Goal: Transaction & Acquisition: Download file/media

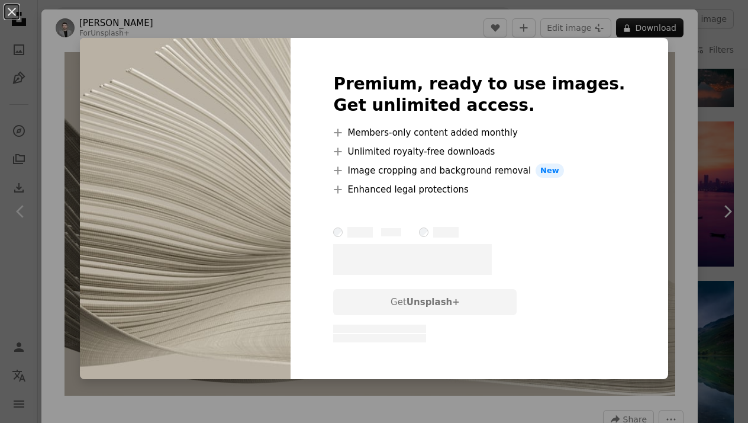
scroll to position [824, 0]
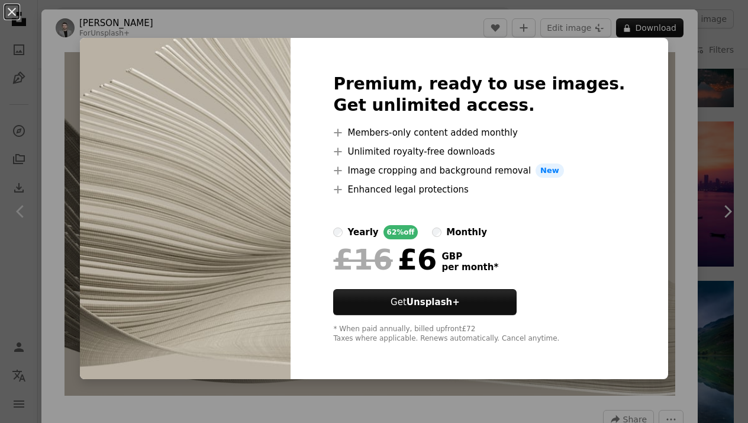
click at [139, 54] on img at bounding box center [185, 208] width 211 height 341
click at [79, 89] on div "An X shape Premium, ready to use images. Get unlimited access. A plus sign Memb…" at bounding box center [374, 211] width 748 height 423
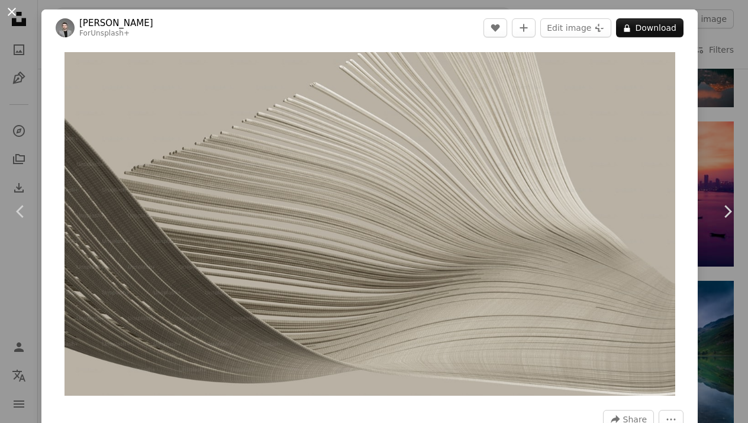
click at [12, 9] on button "An X shape" at bounding box center [12, 12] width 14 height 14
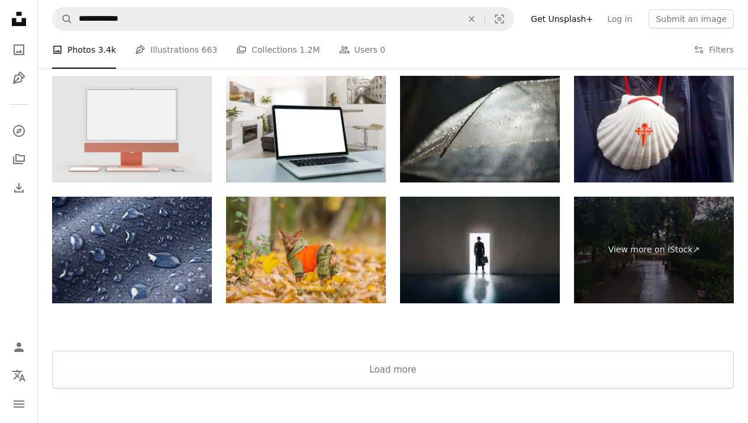
scroll to position [1423, 0]
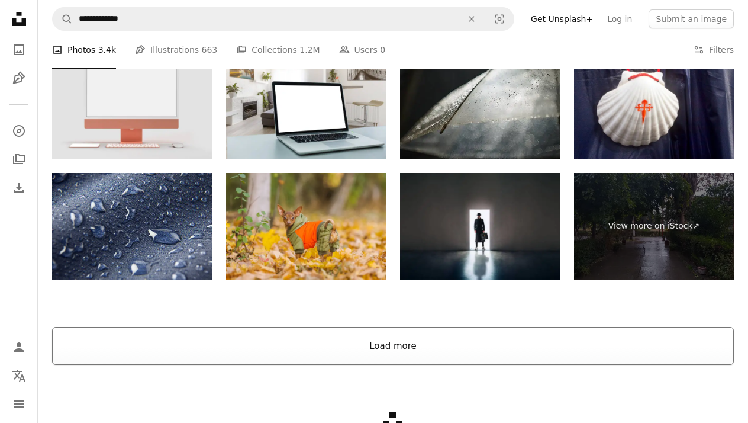
click at [342, 355] on button "Load more" at bounding box center [393, 346] width 682 height 38
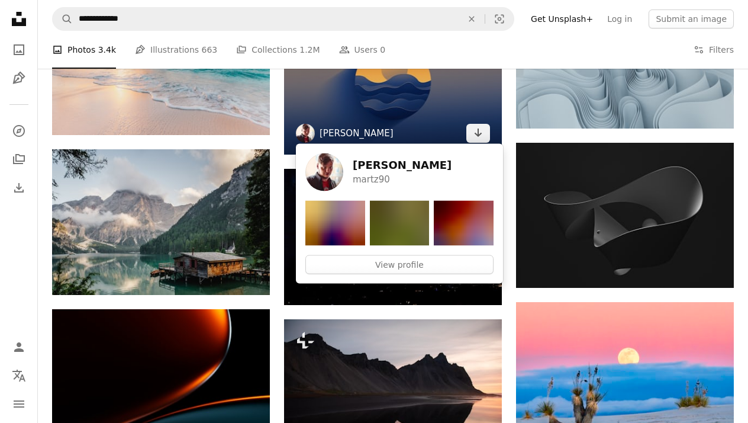
scroll to position [4250, 0]
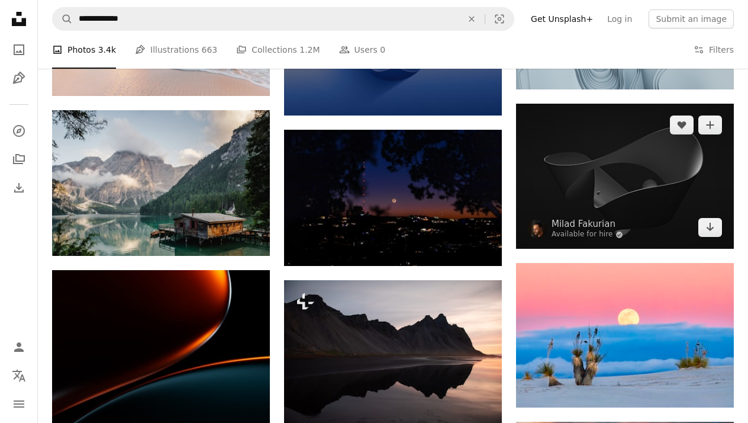
click at [609, 201] on img at bounding box center [625, 177] width 218 height 146
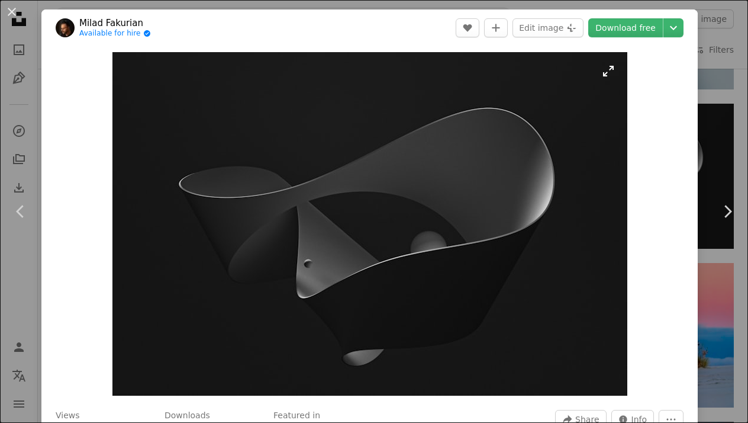
click at [452, 235] on img "Zoom in on this image" at bounding box center [369, 223] width 515 height 343
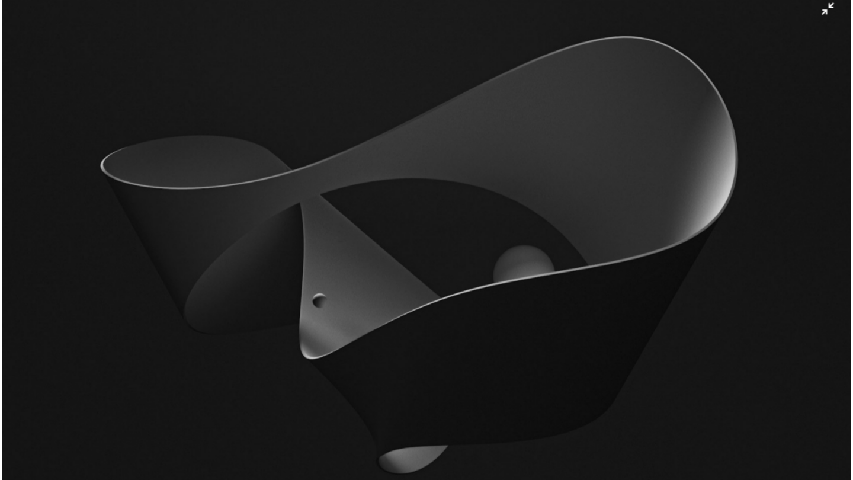
scroll to position [4256, 0]
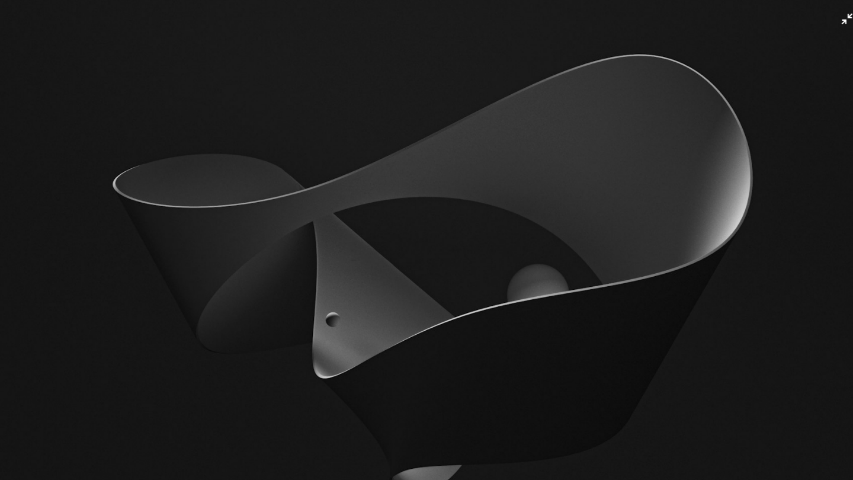
click at [248, 163] on img "Zoom out on this image" at bounding box center [426, 245] width 854 height 569
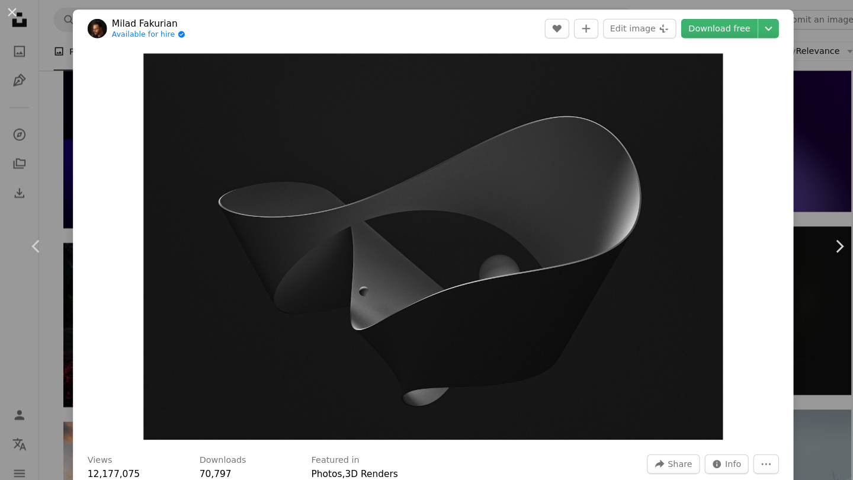
click at [248, 163] on img "Zoom in on this image" at bounding box center [422, 240] width 564 height 376
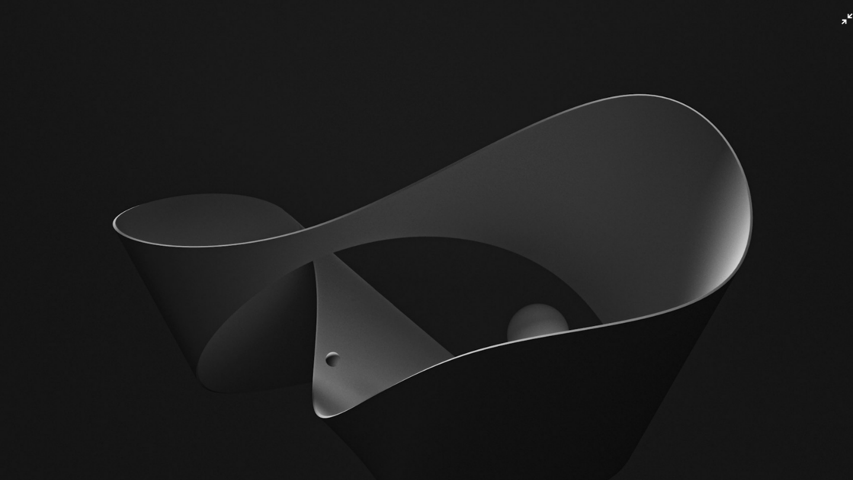
scroll to position [51, 0]
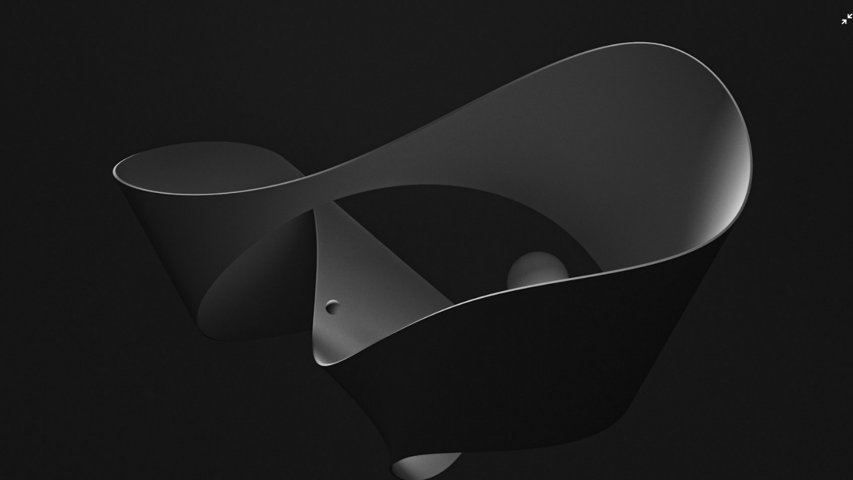
click at [279, 95] on img "Zoom out on this image" at bounding box center [426, 232] width 854 height 569
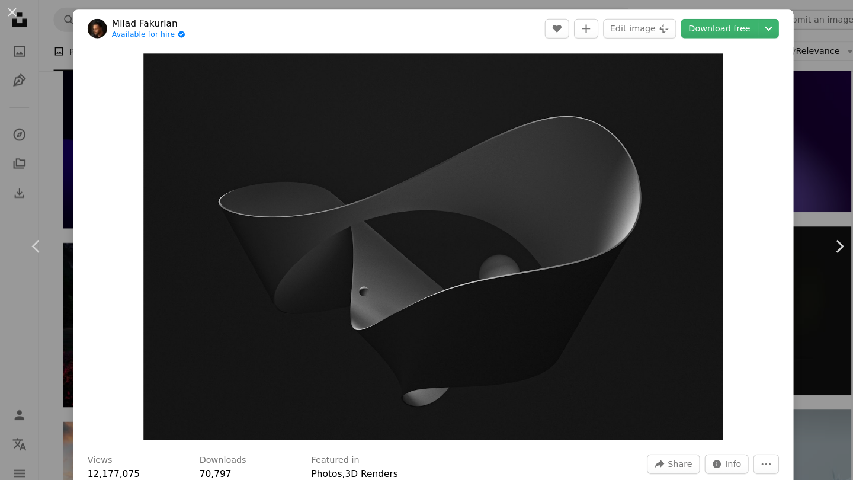
click at [279, 95] on img "Zoom in on this image" at bounding box center [422, 240] width 564 height 376
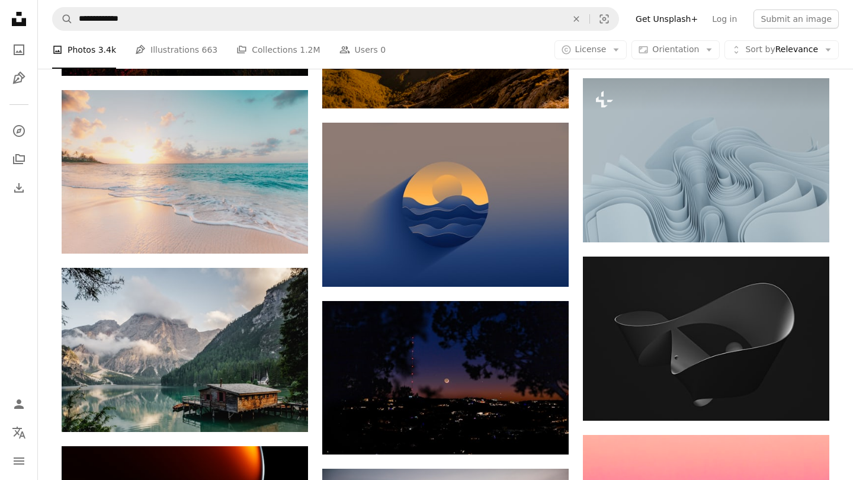
scroll to position [4579, 0]
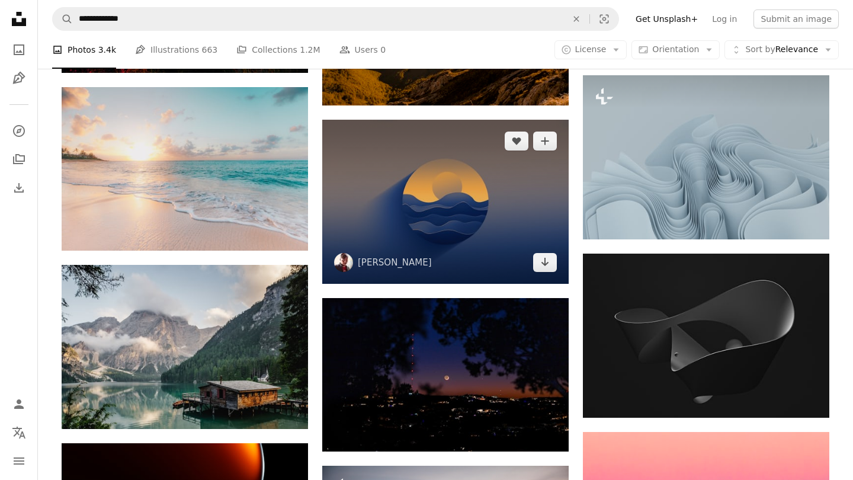
click at [434, 208] on img at bounding box center [445, 202] width 246 height 164
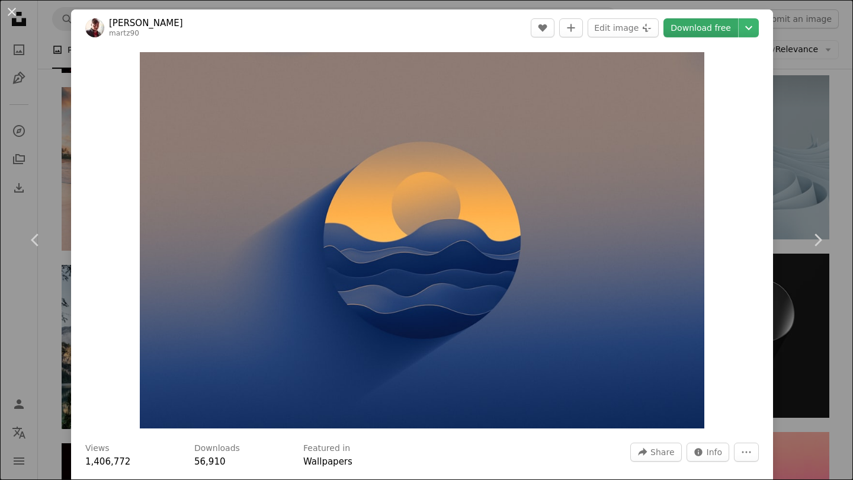
click at [723, 27] on link "Download free" at bounding box center [700, 27] width 75 height 19
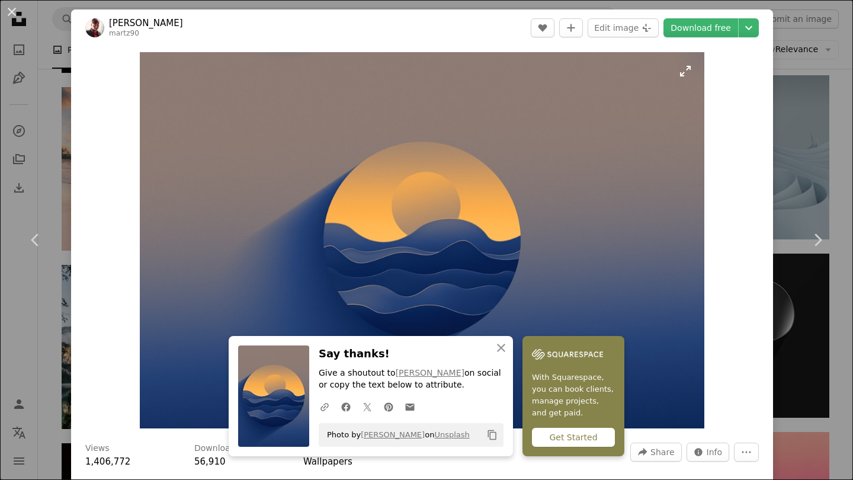
click at [464, 114] on img "Zoom in on this image" at bounding box center [422, 240] width 564 height 376
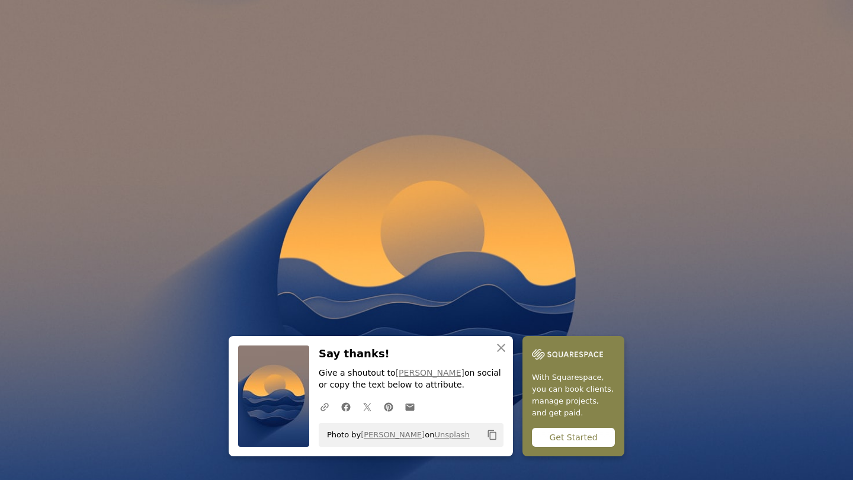
scroll to position [44, 0]
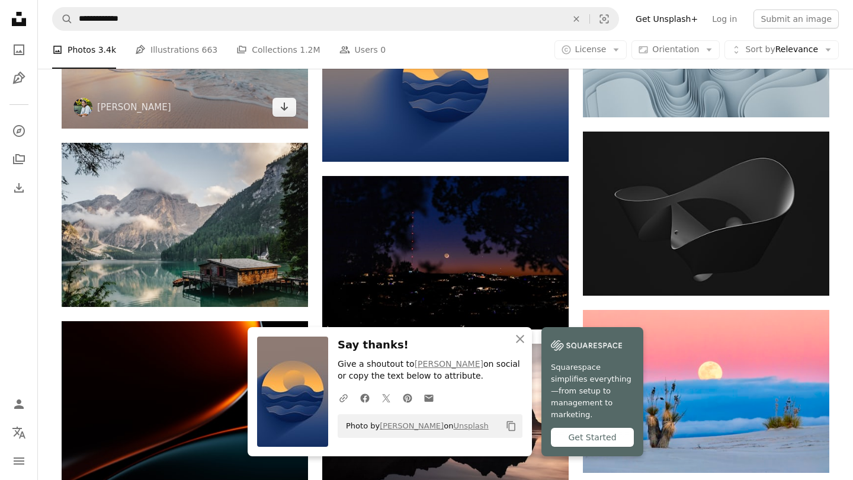
scroll to position [4702, 0]
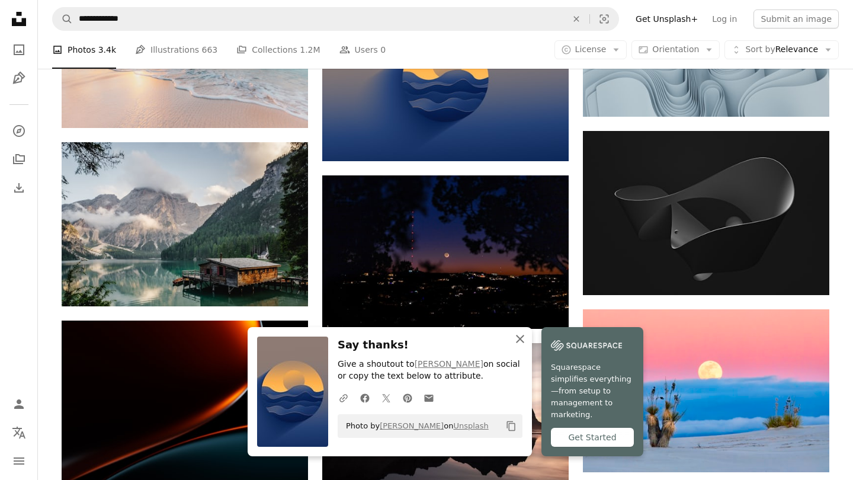
click at [520, 343] on icon "button" at bounding box center [520, 339] width 8 height 8
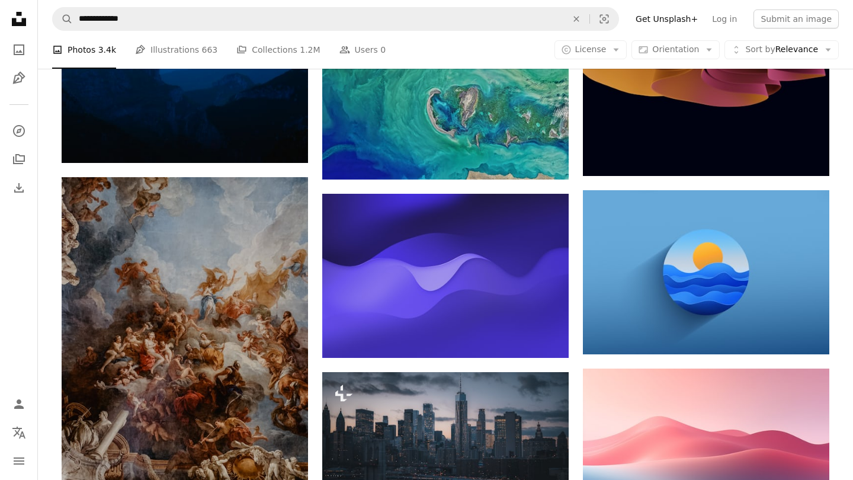
scroll to position [6775, 0]
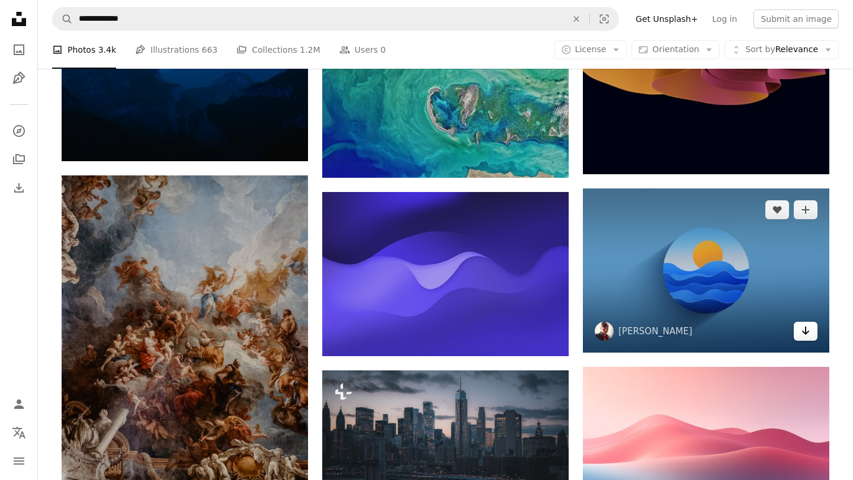
click at [748, 332] on icon "Arrow pointing down" at bounding box center [804, 330] width 9 height 14
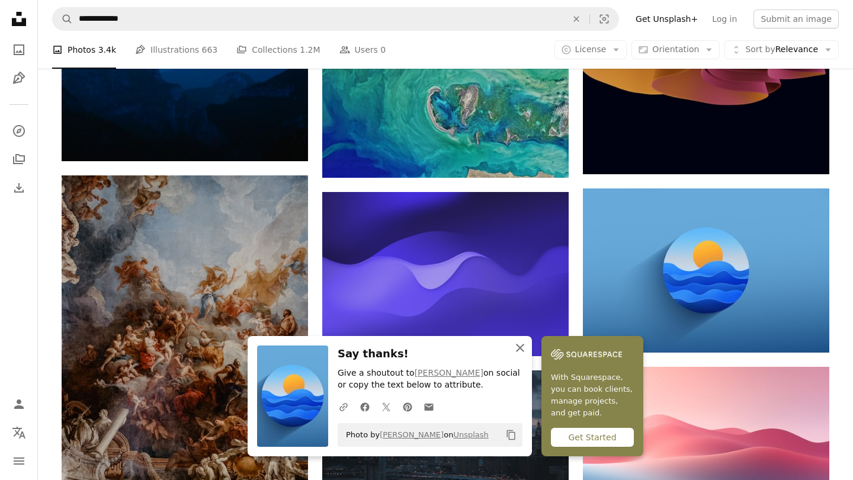
click at [523, 354] on icon "An X shape" at bounding box center [520, 347] width 14 height 14
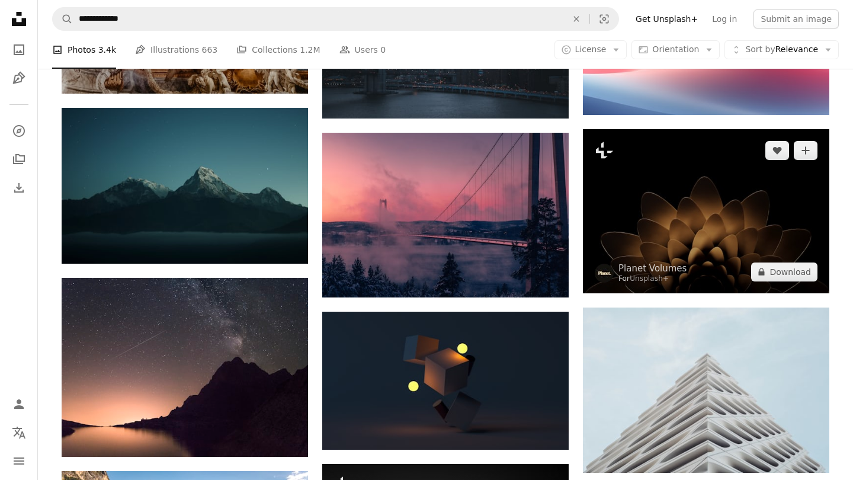
scroll to position [7291, 0]
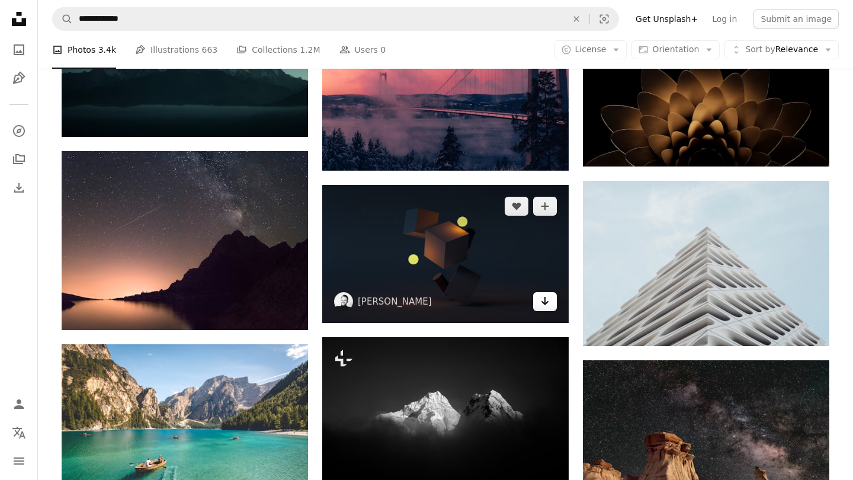
click at [545, 307] on icon "Arrow pointing down" at bounding box center [544, 301] width 9 height 14
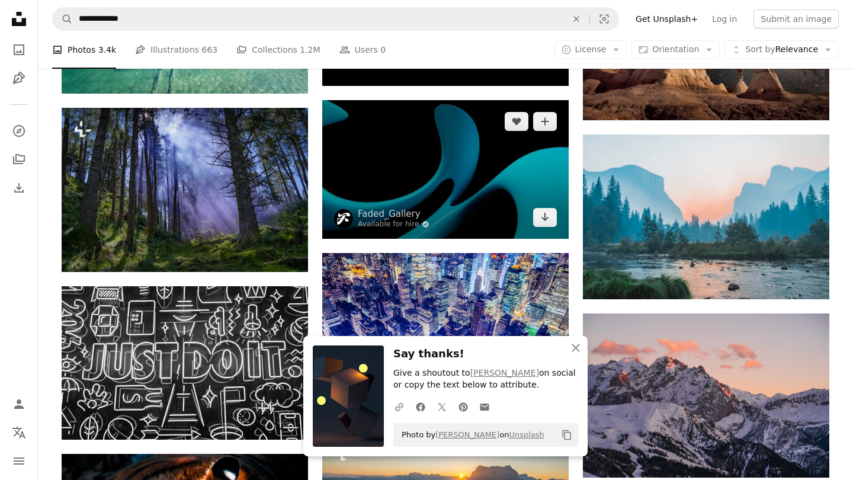
scroll to position [7706, 0]
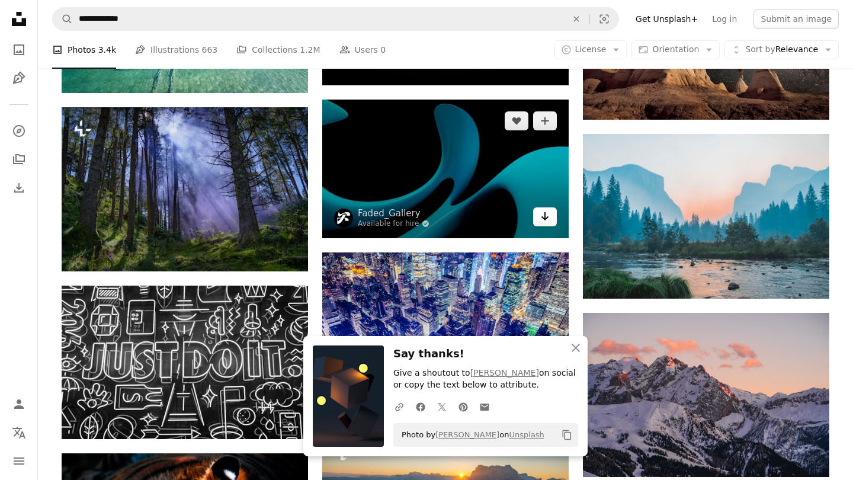
click at [545, 216] on icon "Download" at bounding box center [545, 216] width 8 height 8
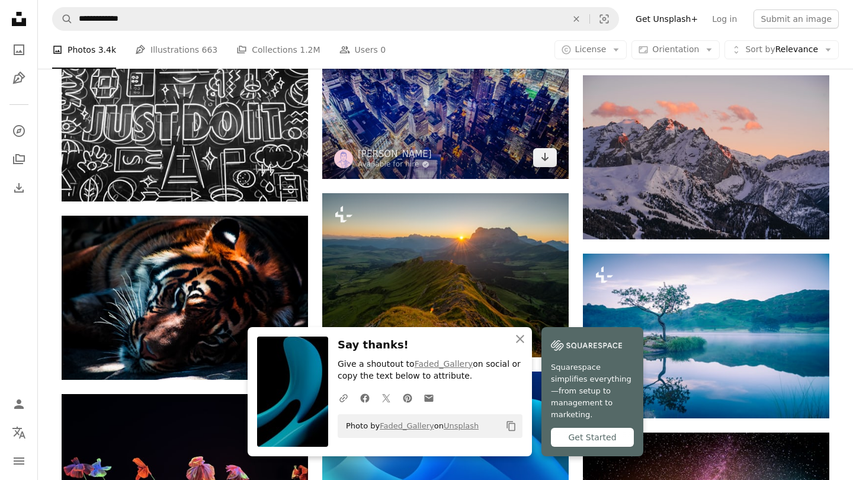
scroll to position [7962, 0]
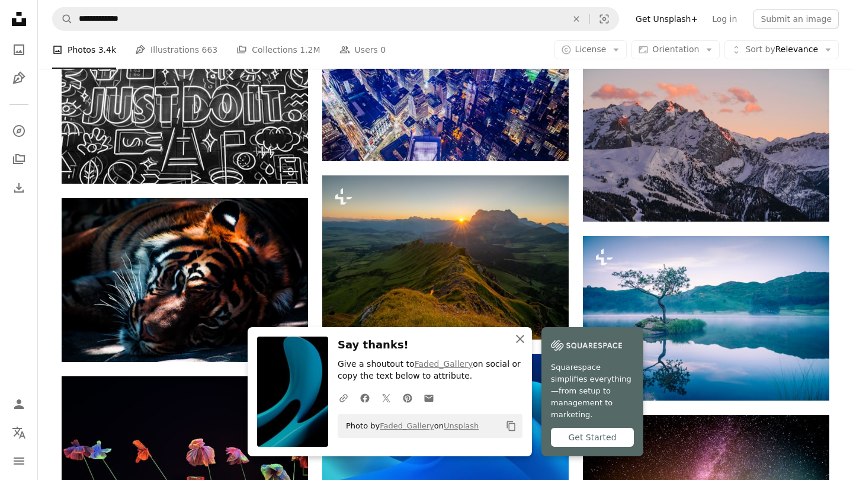
click at [520, 343] on icon "button" at bounding box center [520, 339] width 8 height 8
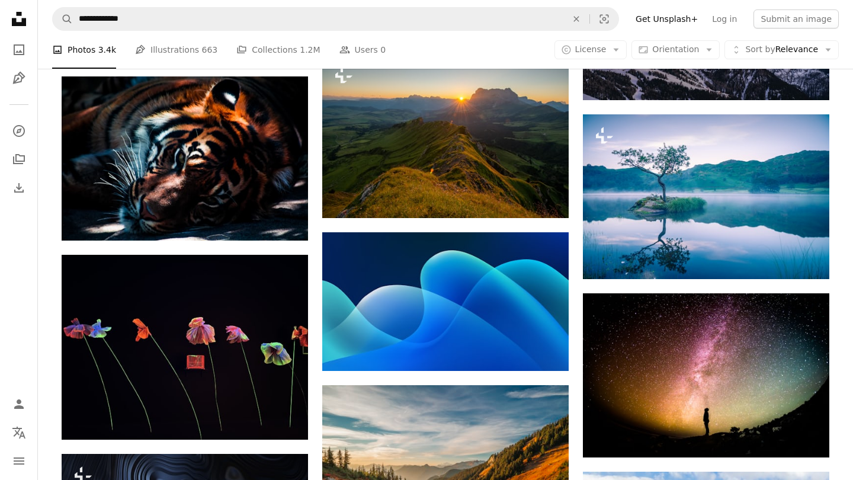
scroll to position [8107, 0]
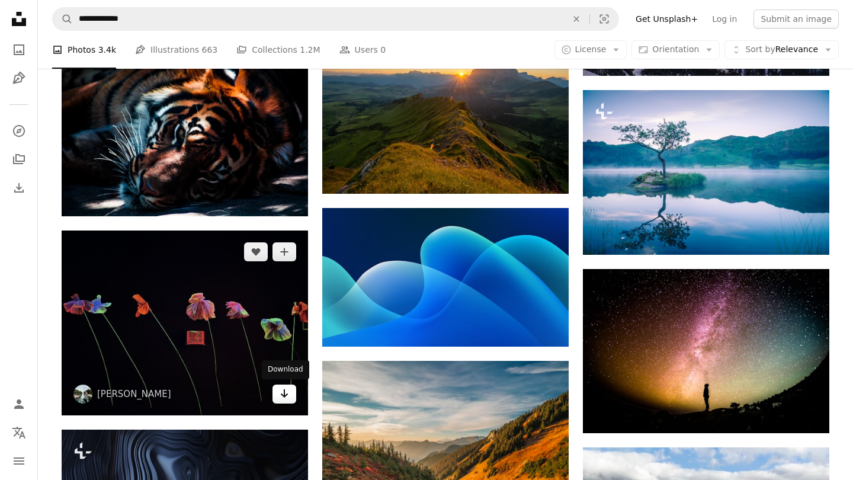
click at [281, 396] on icon "Arrow pointing down" at bounding box center [283, 393] width 9 height 14
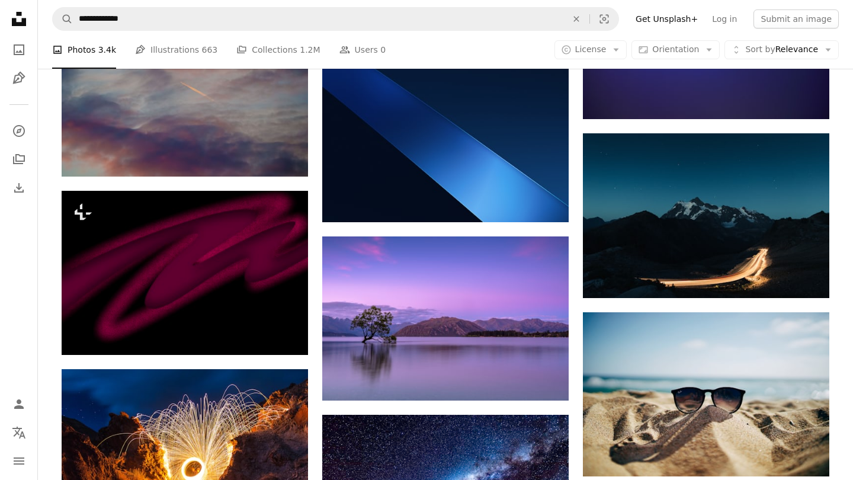
scroll to position [15367, 0]
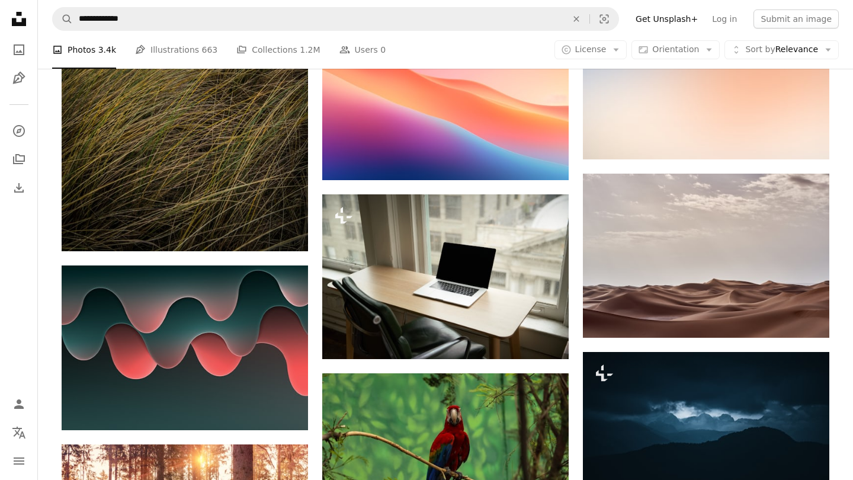
scroll to position [20444, 0]
